Goal: Task Accomplishment & Management: Manage account settings

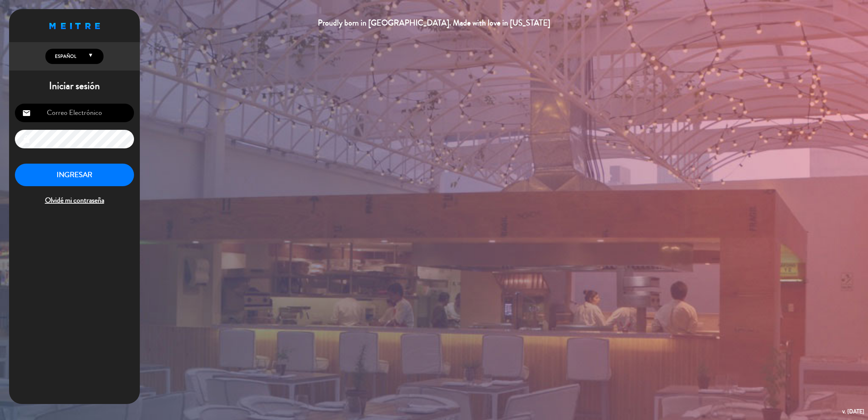
type input "[PERSON_NAME][EMAIL_ADDRESS][PERSON_NAME][DOMAIN_NAME]"
click at [95, 164] on button "INGRESAR" at bounding box center [74, 175] width 119 height 23
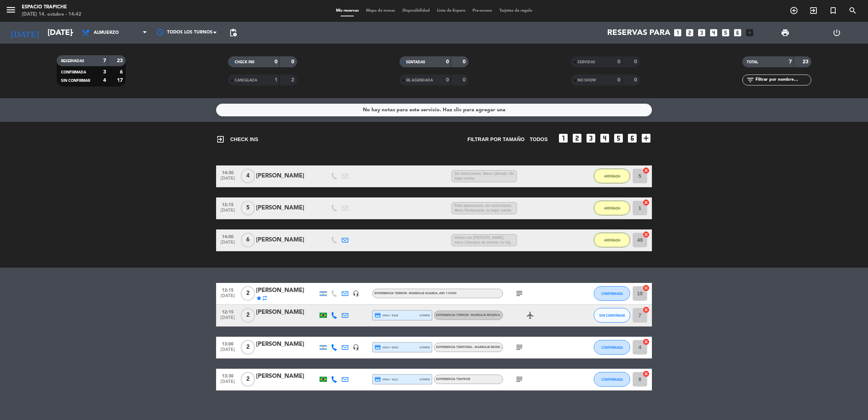
click at [506, 238] on span "Vienen con [PERSON_NAME], menu Liberados de turismo, no bajar cuenta" at bounding box center [484, 240] width 65 height 12
click at [146, 289] on bookings-row "12:15 [DATE] 2 [PERSON_NAME] star repeat headset_mic Experiencia Terroir - Mari…" at bounding box center [434, 337] width 868 height 108
click at [10, 10] on icon "menu" at bounding box center [10, 9] width 11 height 11
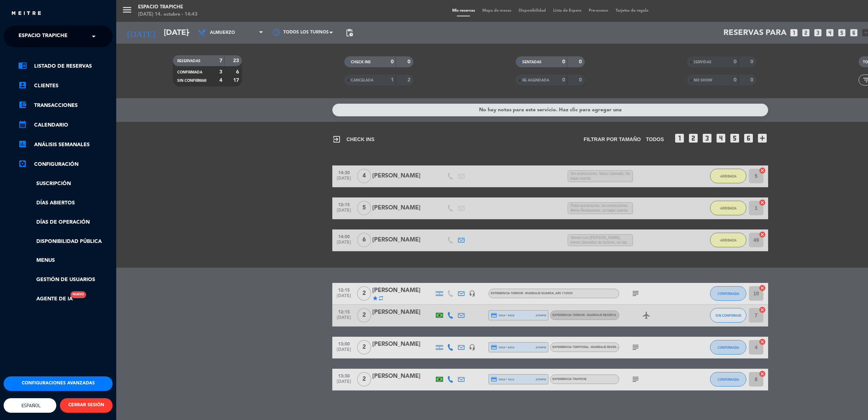
click at [83, 35] on input "text" at bounding box center [59, 37] width 89 height 16
click at [56, 66] on span "Turismo Trapiche" at bounding box center [33, 67] width 50 height 8
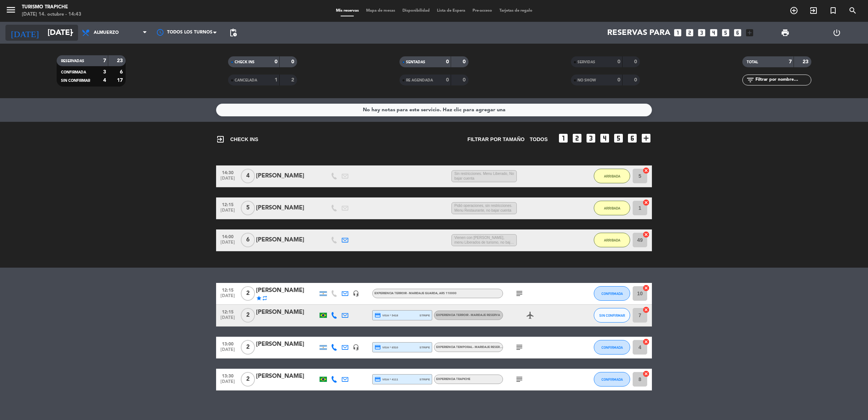
click at [44, 33] on input "[DATE]" at bounding box center [94, 33] width 101 height 16
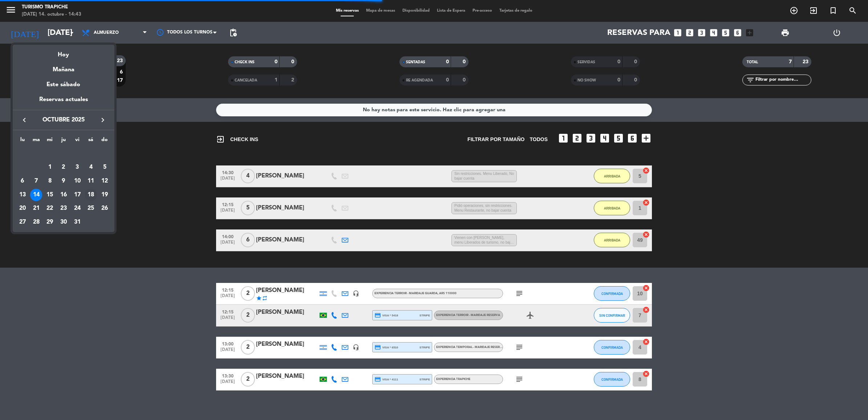
click at [91, 190] on div "18" at bounding box center [91, 195] width 12 height 12
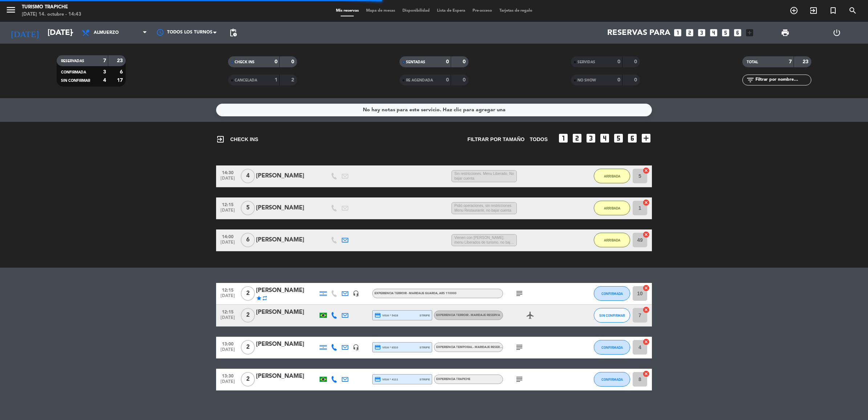
type input "[DATE]"
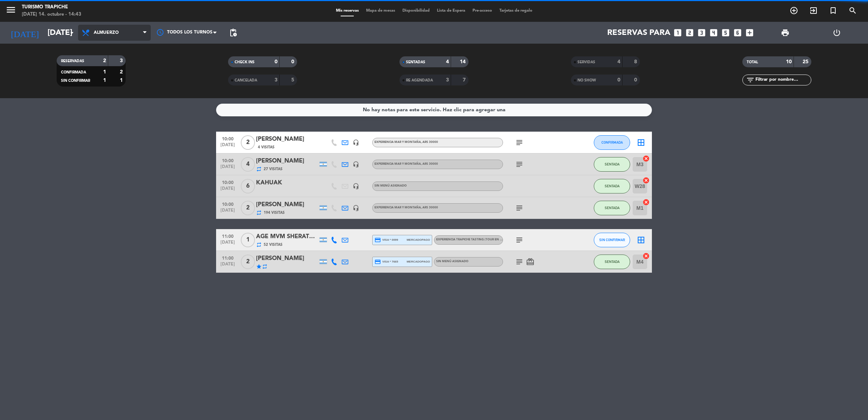
click at [114, 25] on span "Almuerzo" at bounding box center [114, 33] width 73 height 16
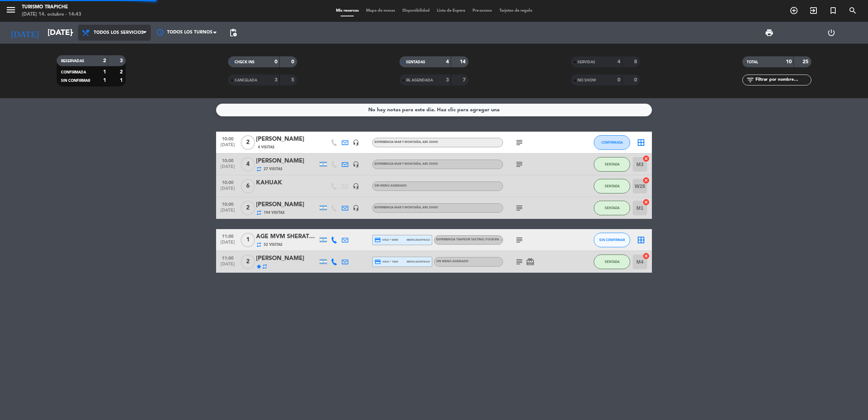
click at [115, 49] on div "menu Turismo Trapiche [DATE] 14. octubre - 14:43 Mis reservas Mapa de mesas Dis…" at bounding box center [434, 49] width 868 height 98
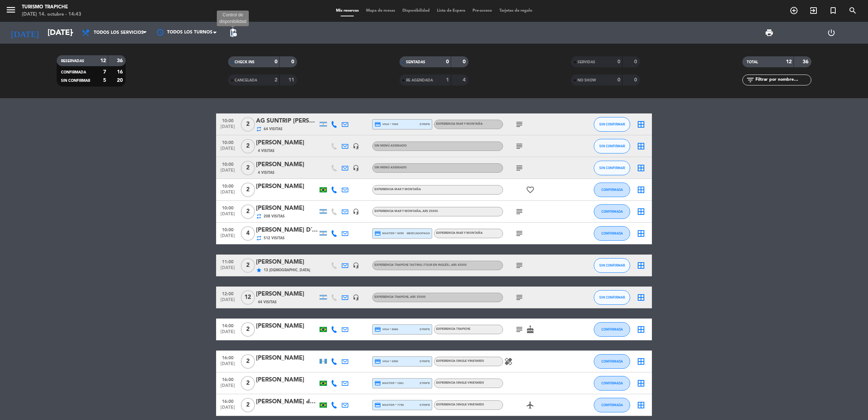
click at [234, 31] on span "pending_actions" at bounding box center [233, 32] width 9 height 9
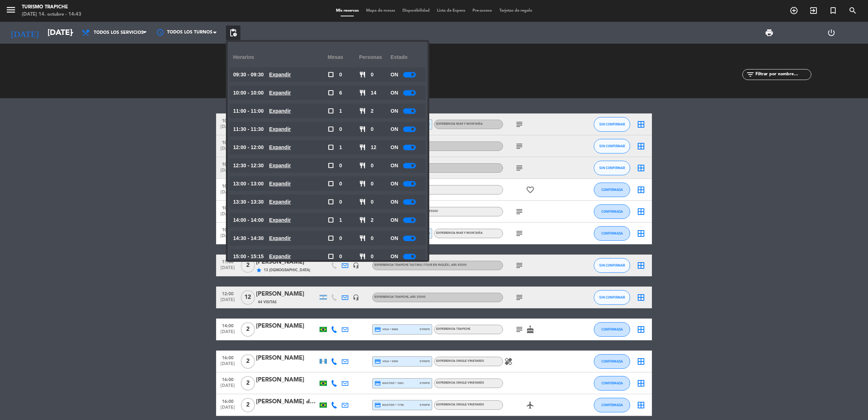
click at [402, 112] on div "ON" at bounding box center [407, 111] width 32 height 15
click at [408, 111] on div at bounding box center [409, 110] width 13 height 5
click at [90, 143] on bookings-row "10:00 [DATE] 2 AG SUNTRIP [PERSON_NAME] TEBECHRANI X2 repeat 64 Visitas credit_…" at bounding box center [434, 264] width 868 height 302
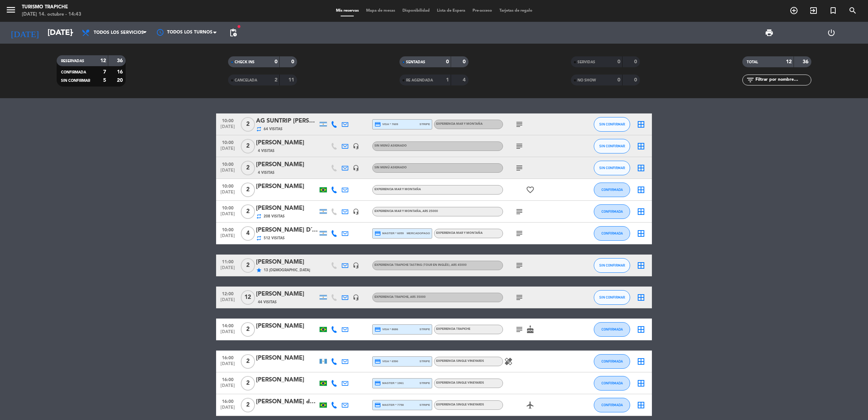
click at [517, 268] on icon "subject" at bounding box center [519, 265] width 9 height 9
click at [270, 271] on span "13 [DEMOGRAPHIC_DATA]" at bounding box center [287, 270] width 47 height 6
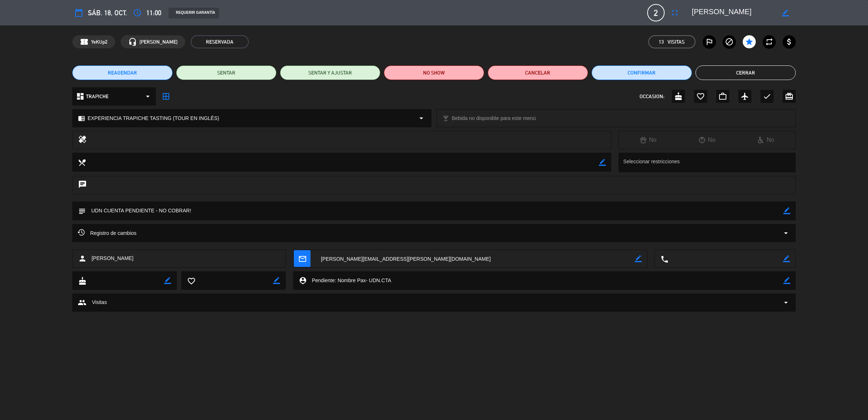
click at [787, 211] on icon "border_color" at bounding box center [787, 210] width 7 height 7
drag, startPoint x: 124, startPoint y: 209, endPoint x: 222, endPoint y: 210, distance: 97.4
click at [222, 210] on textarea at bounding box center [435, 210] width 698 height 19
paste textarea "1100001320.512555"
click at [124, 210] on textarea at bounding box center [435, 210] width 698 height 19
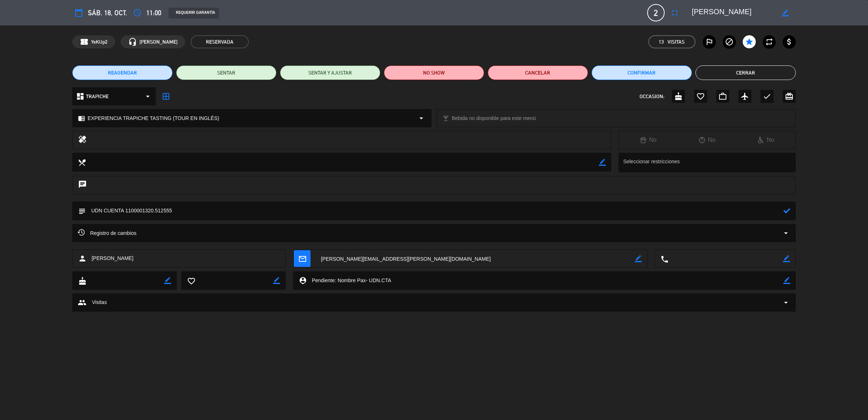
click at [92, 208] on textarea at bounding box center [435, 210] width 698 height 19
click at [245, 209] on textarea at bounding box center [435, 210] width 698 height 19
paste textarea "eserva esta solicita via [PERSON_NAME], presidente del Board da la familia [PER…"
click at [213, 213] on textarea at bounding box center [435, 210] width 698 height 19
type textarea "SUPER VIPS!!!! UDN CUENTA 1100001320.512555 - Reserva solicitada por [PERSON_NA…"
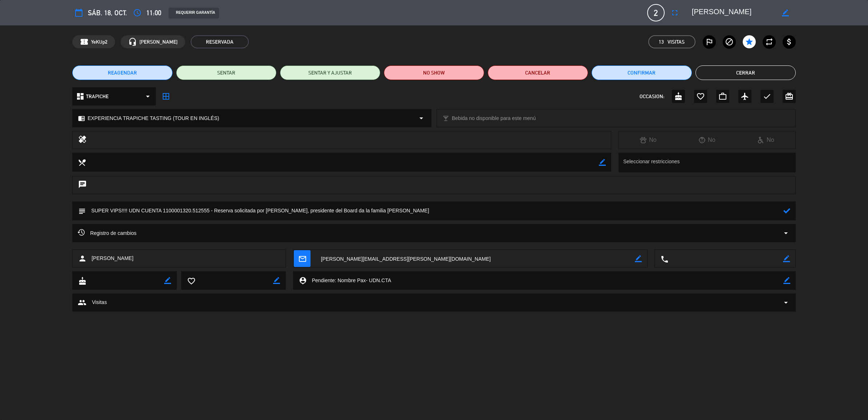
click at [785, 209] on icon at bounding box center [787, 210] width 7 height 7
click at [751, 63] on div "REAGENDAR SENTAR SENTAR Y AJUSTAR NO SHOW Cancelar Confirmar Cerrar" at bounding box center [434, 72] width 868 height 29
click at [751, 70] on button "Cerrar" at bounding box center [746, 72] width 100 height 15
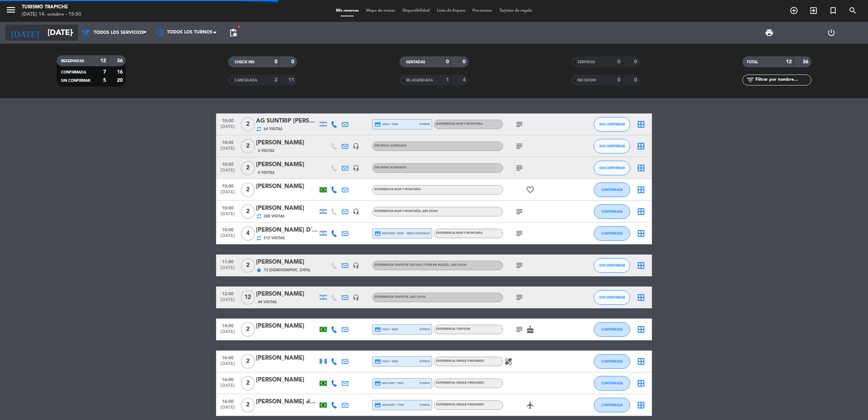
click at [44, 39] on input "[DATE]" at bounding box center [94, 33] width 101 height 16
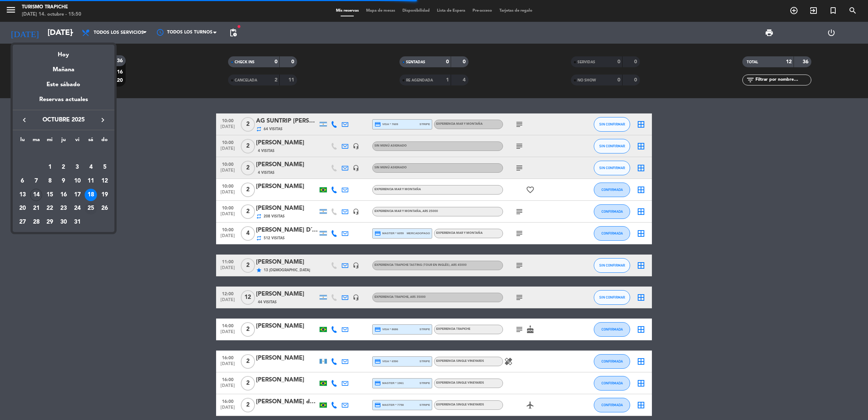
click at [90, 210] on div "25" at bounding box center [91, 208] width 12 height 12
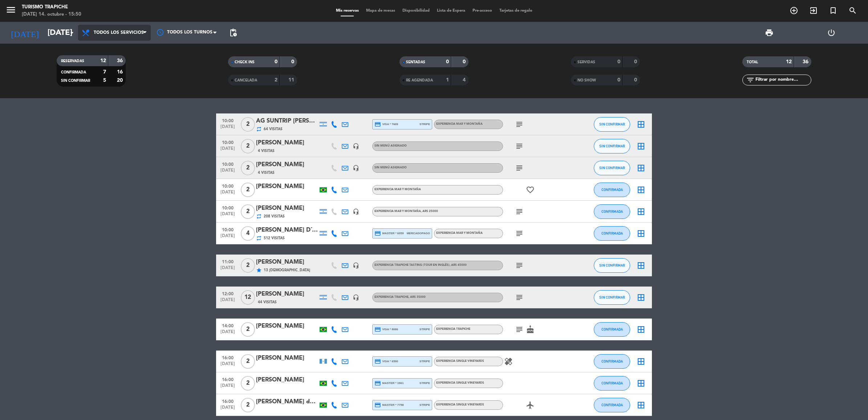
click at [122, 33] on span "Todos los servicios" at bounding box center [119, 32] width 50 height 5
click at [122, 77] on div "menu Turismo Trapiche [DATE] 14. octubre - 15:50 Mis reservas Mapa de mesas Dis…" at bounding box center [434, 49] width 868 height 98
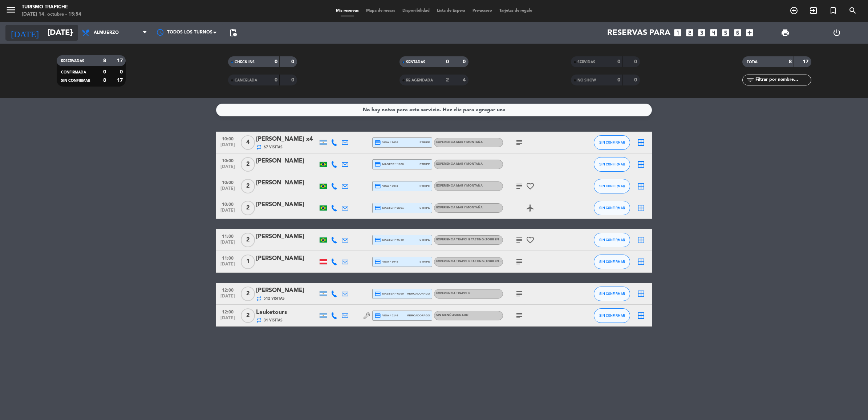
click at [57, 28] on input "[DATE]" at bounding box center [94, 33] width 101 height 16
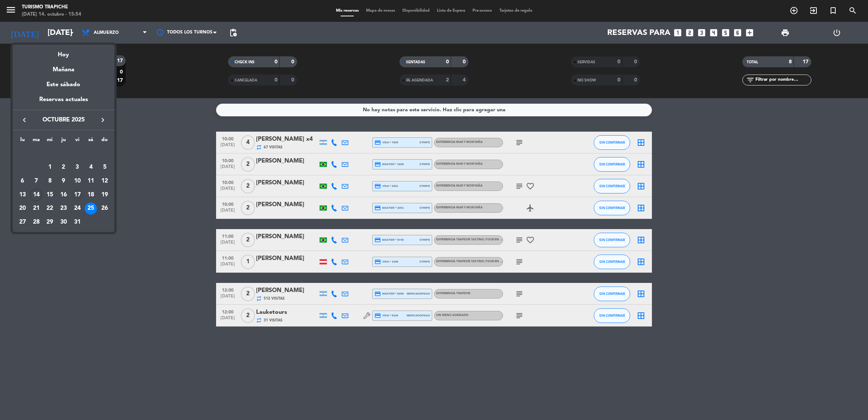
click at [74, 195] on div "17" at bounding box center [77, 195] width 12 height 12
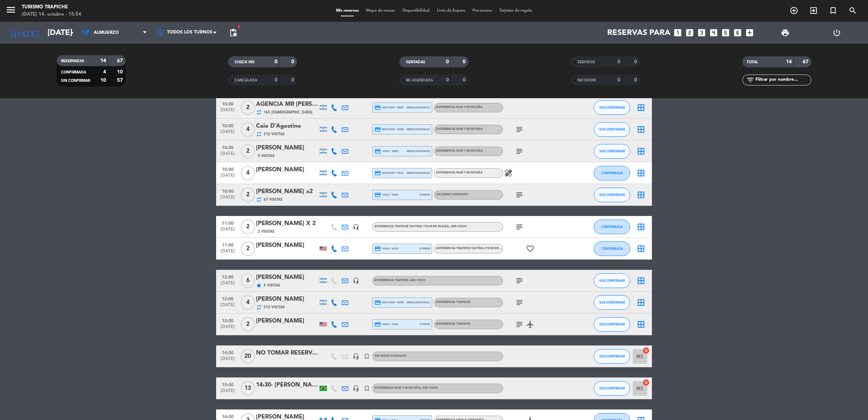
scroll to position [45, 0]
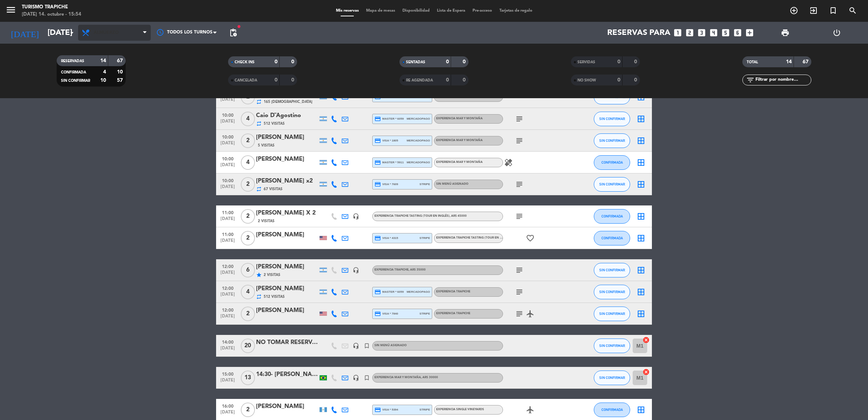
click at [118, 35] on span "Almuerzo" at bounding box center [114, 33] width 73 height 16
click at [119, 47] on div "menu Turismo Trapiche [DATE] 14. octubre - 15:54 Mis reservas Mapa de mesas Dis…" at bounding box center [434, 49] width 868 height 98
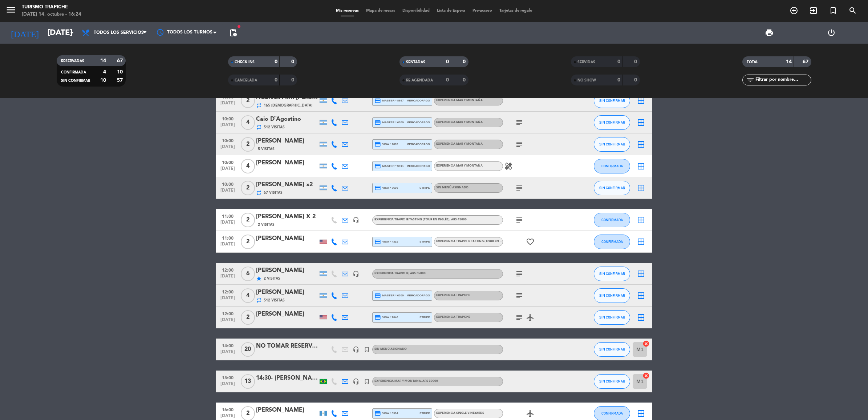
scroll to position [0, 0]
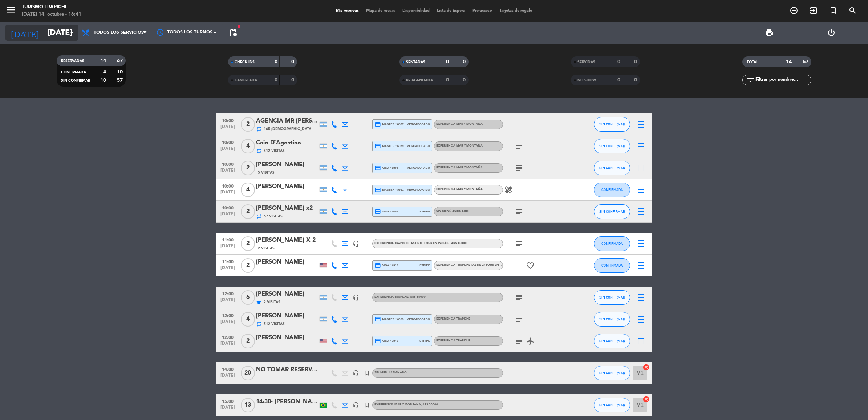
click at [50, 34] on input "[DATE]" at bounding box center [94, 33] width 101 height 16
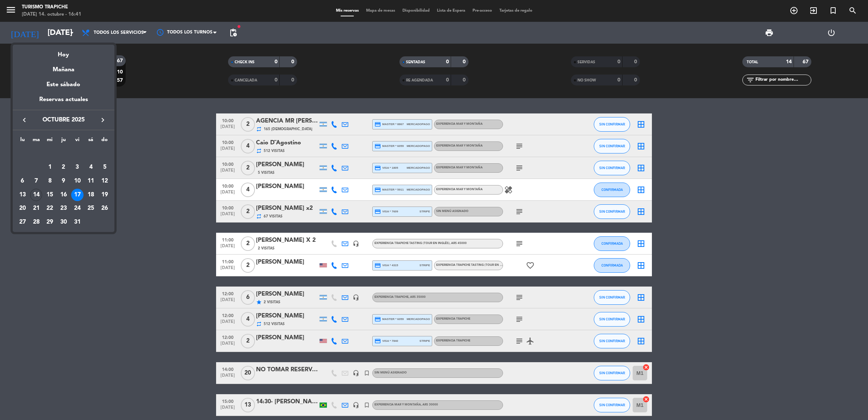
click at [101, 116] on icon "keyboard_arrow_right" at bounding box center [102, 120] width 9 height 9
click at [51, 193] on div "19" at bounding box center [50, 195] width 12 height 12
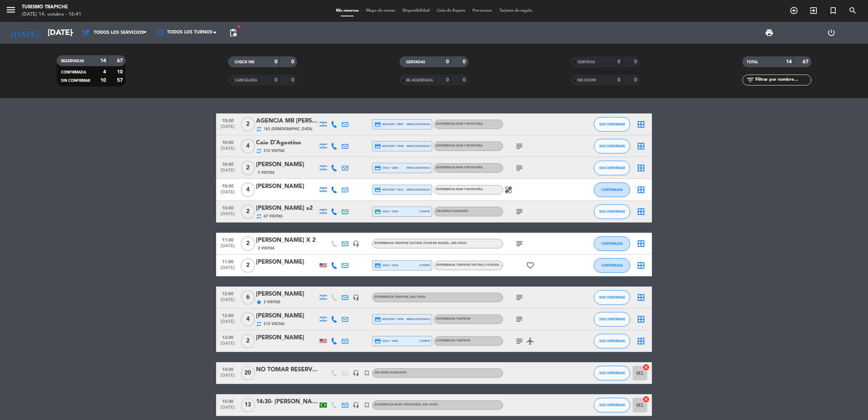
type input "[DATE]"
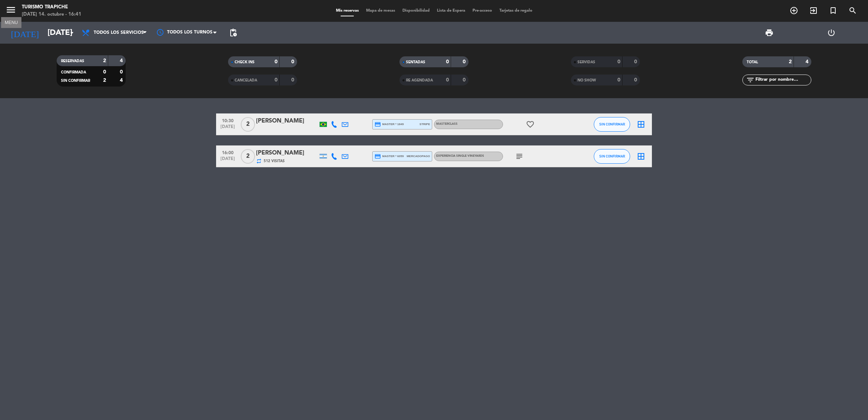
click at [13, 9] on icon "menu" at bounding box center [10, 9] width 11 height 11
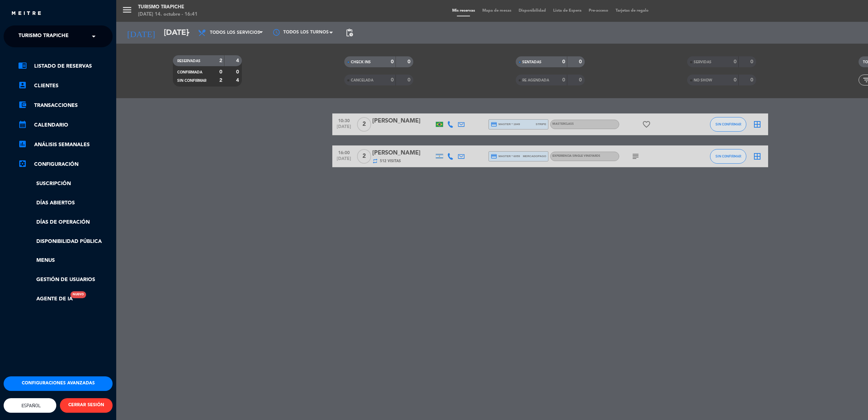
click at [24, 36] on span "Turismo Trapiche" at bounding box center [44, 36] width 50 height 15
click at [32, 57] on span "Espacio Trapiche" at bounding box center [32, 56] width 49 height 8
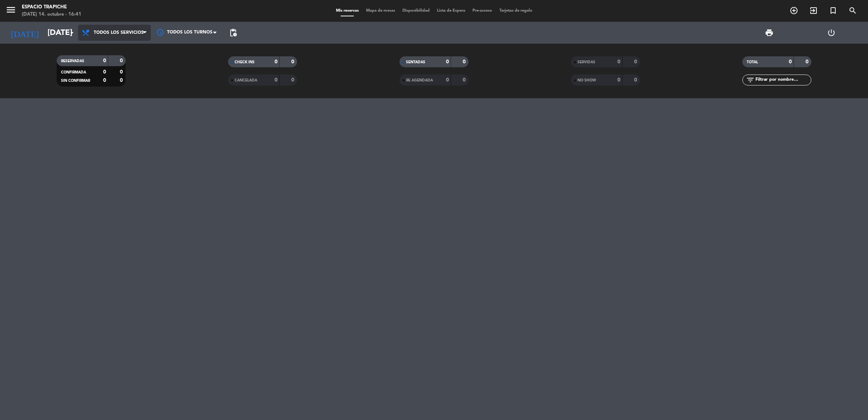
click at [105, 37] on span "Todos los servicios" at bounding box center [114, 33] width 73 height 16
click at [113, 58] on div "menu Espacio Trapiche [DATE] 14. octubre - 16:41 Mis reservas Mapa de mesas Dis…" at bounding box center [434, 49] width 868 height 98
